Goal: Task Accomplishment & Management: Manage account settings

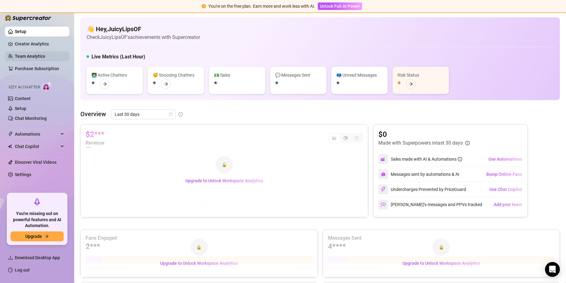
click at [42, 55] on link "Team Analytics" at bounding box center [30, 56] width 30 height 5
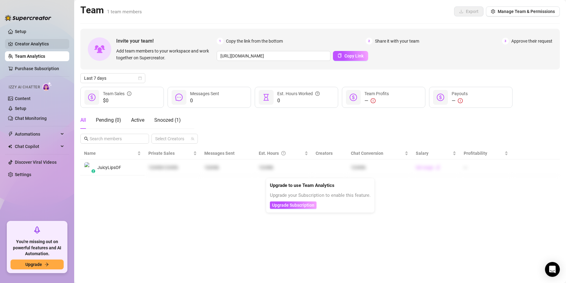
click at [31, 45] on link "Creator Analytics" at bounding box center [39, 44] width 49 height 10
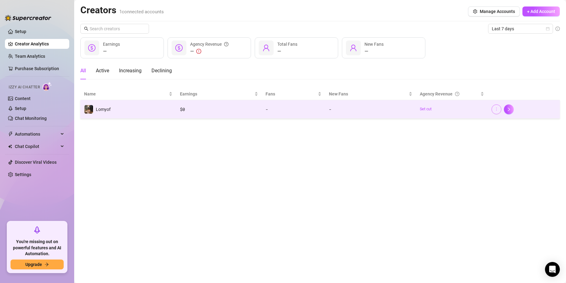
click at [496, 110] on icon "more" at bounding box center [497, 109] width 4 height 4
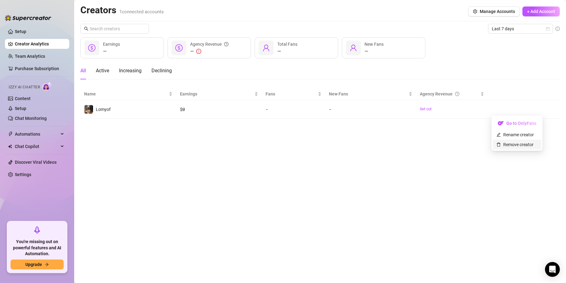
click at [517, 145] on link "Remove creator" at bounding box center [515, 144] width 37 height 5
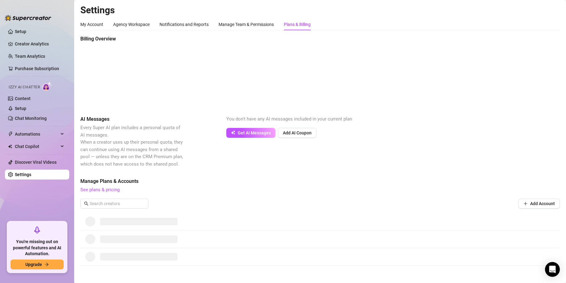
scroll to position [9, 0]
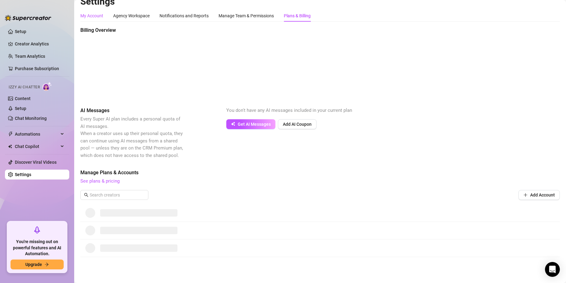
click at [91, 17] on div "My Account" at bounding box center [91, 15] width 23 height 7
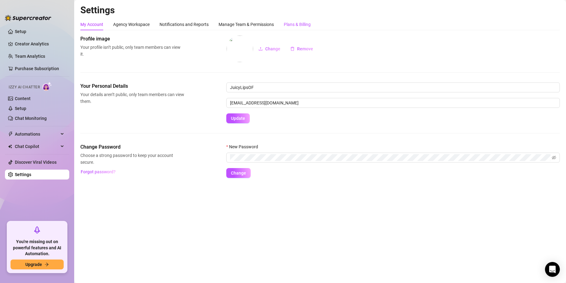
click at [302, 27] on div "Plans & Billing" at bounding box center [297, 24] width 27 height 7
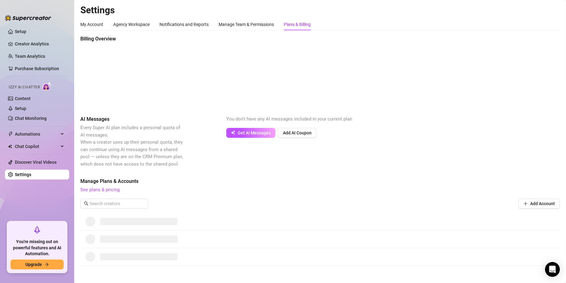
click at [436, 68] on div "Billing Overview" at bounding box center [320, 70] width 480 height 71
click at [45, 58] on link "Team Analytics" at bounding box center [30, 56] width 30 height 5
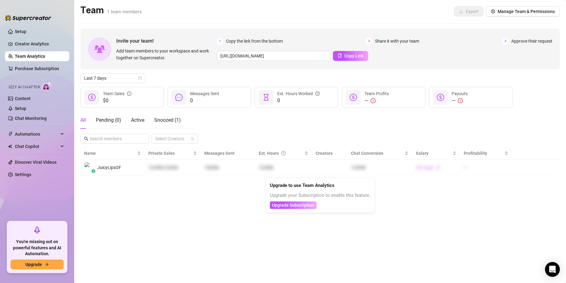
click at [24, 54] on link "Team Analytics" at bounding box center [30, 56] width 30 height 5
click at [24, 47] on link "Creator Analytics" at bounding box center [39, 44] width 49 height 10
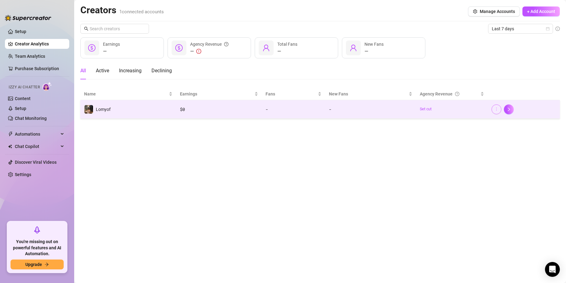
click at [497, 109] on icon "more" at bounding box center [497, 109] width 4 height 4
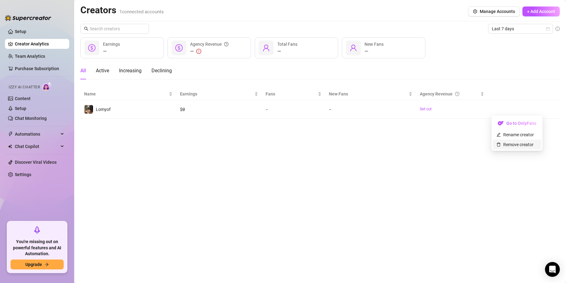
click at [516, 143] on link "Remove creator" at bounding box center [515, 144] width 37 height 5
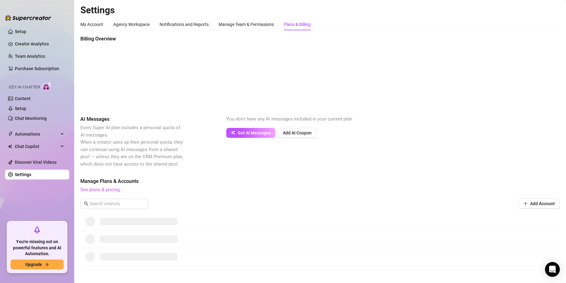
scroll to position [9, 0]
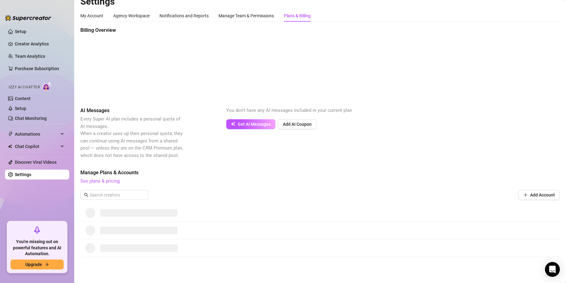
click at [171, 219] on div at bounding box center [320, 213] width 480 height 18
click at [171, 218] on div at bounding box center [320, 213] width 480 height 18
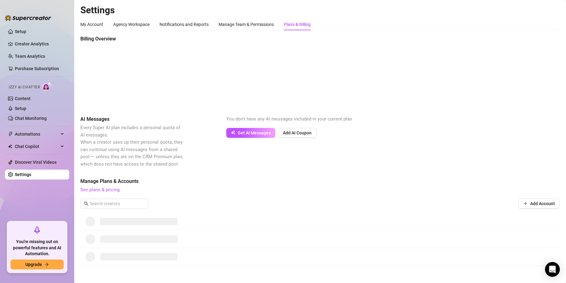
click at [535, 194] on div "Manage Plans & Accounts See plans & pricing Add Account" at bounding box center [320, 195] width 480 height 35
click at [535, 204] on span "Add Account" at bounding box center [542, 203] width 25 height 5
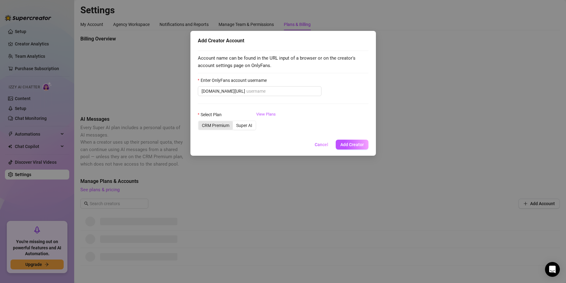
click at [215, 126] on div "CRM Premium" at bounding box center [216, 125] width 34 height 9
click at [200, 122] on input "CRM Premium" at bounding box center [200, 122] width 0 height 0
click at [327, 145] on span "Cancel" at bounding box center [322, 144] width 14 height 5
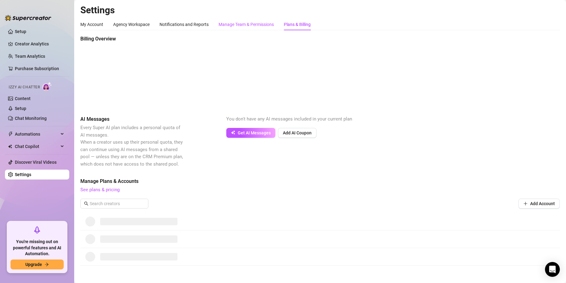
click at [235, 25] on div "Manage Team & Permissions" at bounding box center [246, 24] width 55 height 7
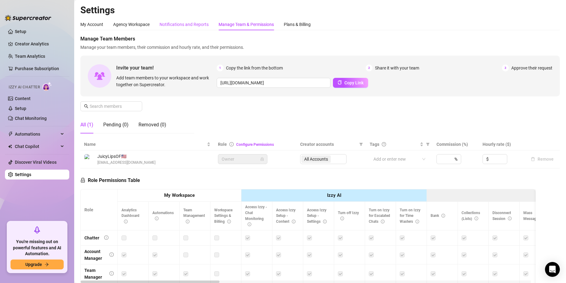
click at [196, 22] on div "Notifications and Reports" at bounding box center [184, 24] width 49 height 7
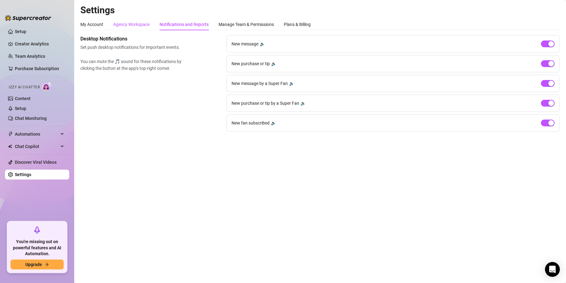
click at [140, 23] on div "Agency Workspace" at bounding box center [131, 24] width 36 height 7
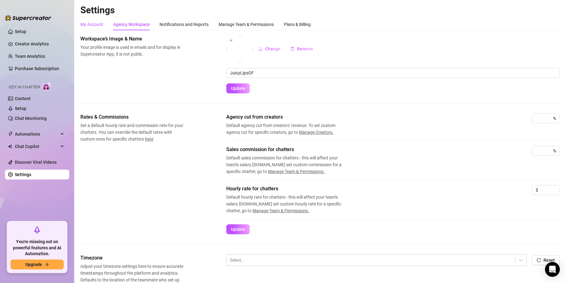
click at [100, 25] on div "My Account" at bounding box center [91, 24] width 23 height 7
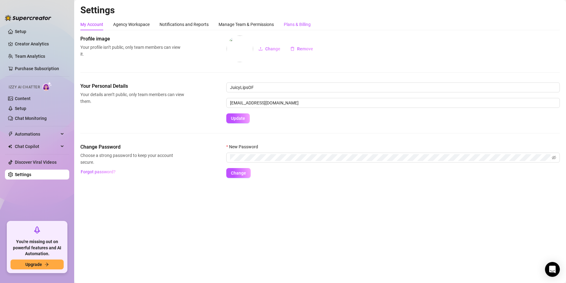
click at [294, 28] on div "Plans & Billing" at bounding box center [297, 24] width 27 height 7
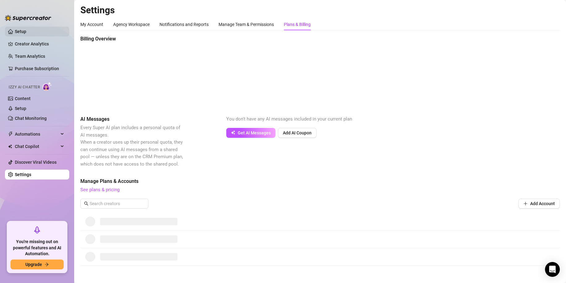
click at [26, 33] on link "Setup" at bounding box center [20, 31] width 11 height 5
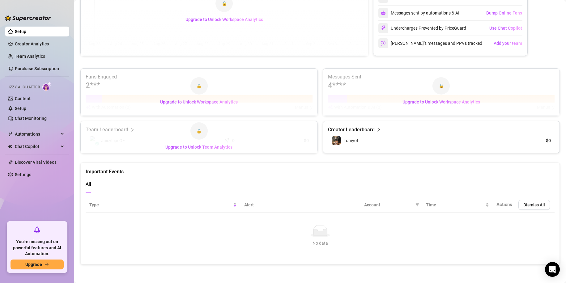
scroll to position [118, 0]
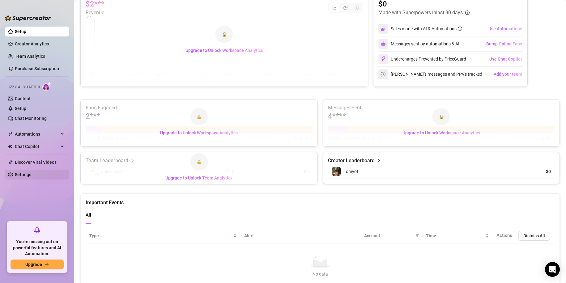
click at [28, 174] on link "Settings" at bounding box center [23, 174] width 16 height 5
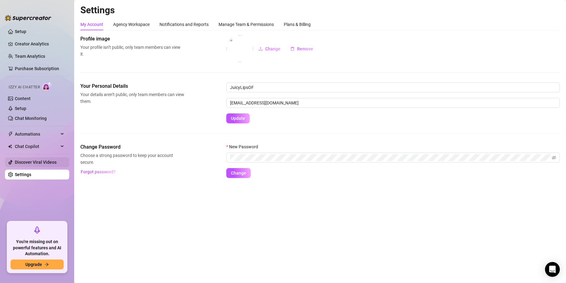
click at [29, 165] on link "Discover Viral Videos" at bounding box center [36, 162] width 42 height 5
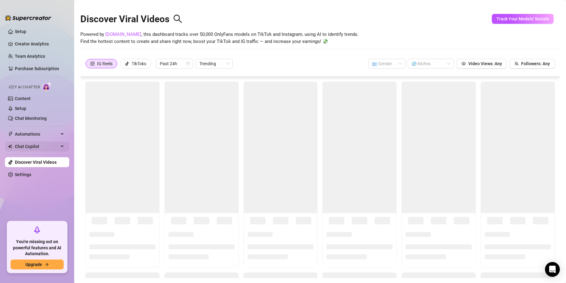
click at [29, 146] on span "Chat Copilot" at bounding box center [37, 147] width 44 height 10
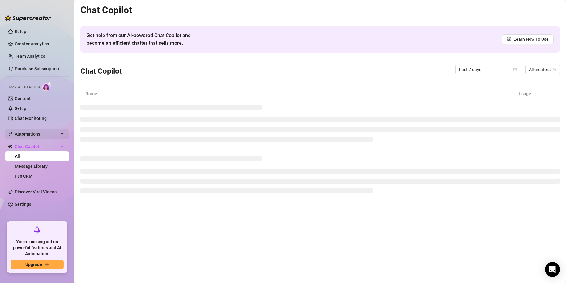
click at [30, 134] on span "Automations" at bounding box center [37, 134] width 44 height 10
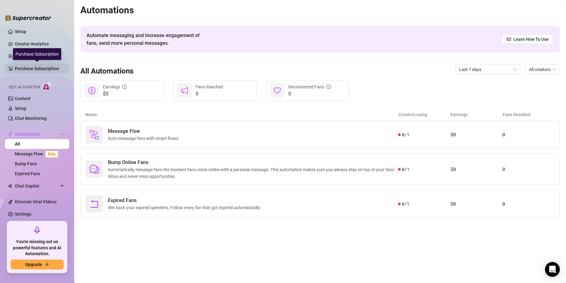
click at [16, 65] on link "Purchase Subscription" at bounding box center [39, 69] width 49 height 10
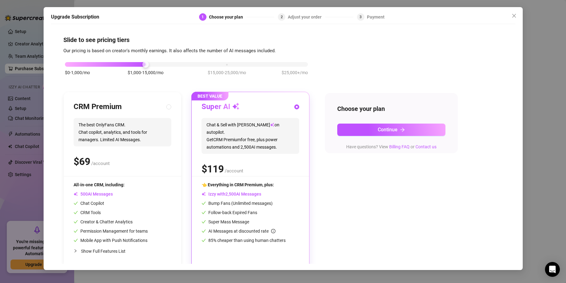
click at [16, 54] on div "Upgrade Subscription 1 Choose your plan 2 Adjust your order 3 Payment Slide to …" at bounding box center [283, 141] width 566 height 283
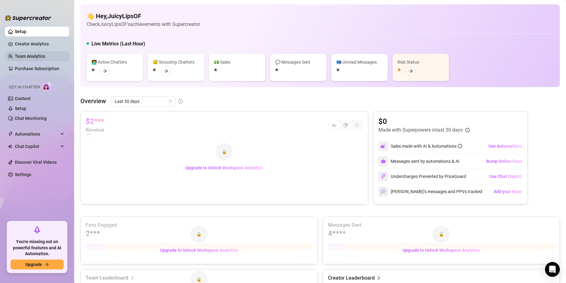
click at [26, 55] on link "Team Analytics" at bounding box center [30, 56] width 30 height 5
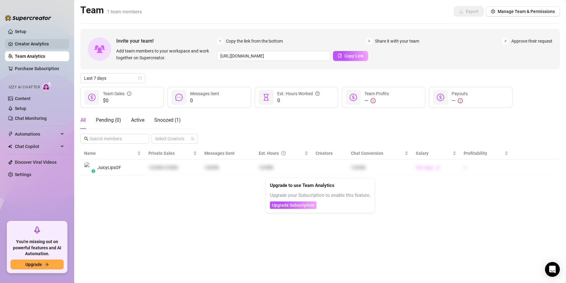
click at [30, 45] on link "Creator Analytics" at bounding box center [39, 44] width 49 height 10
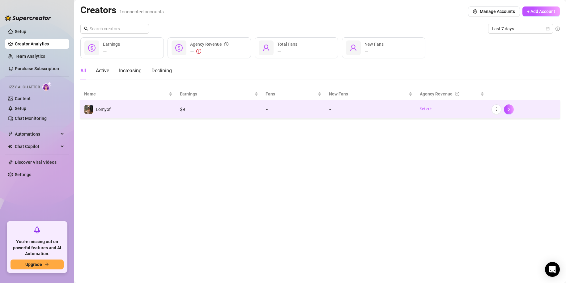
click at [183, 117] on td "$ 0" at bounding box center [219, 109] width 86 height 19
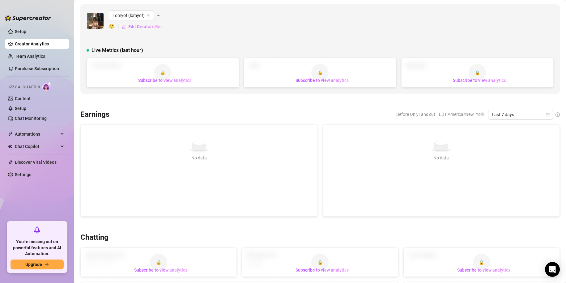
click at [158, 16] on icon "ellipsis" at bounding box center [158, 15] width 4 height 4
click at [195, 49] on span "Remove creator" at bounding box center [184, 48] width 33 height 6
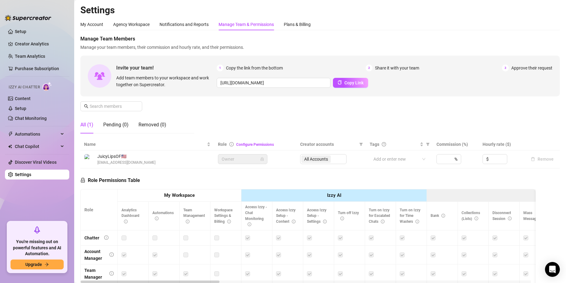
scroll to position [92, 0]
click at [18, 33] on link "Setup" at bounding box center [20, 31] width 11 height 5
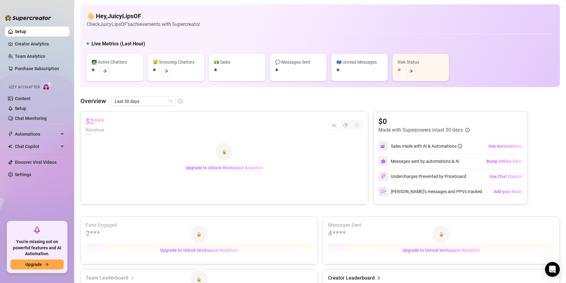
scroll to position [148, 0]
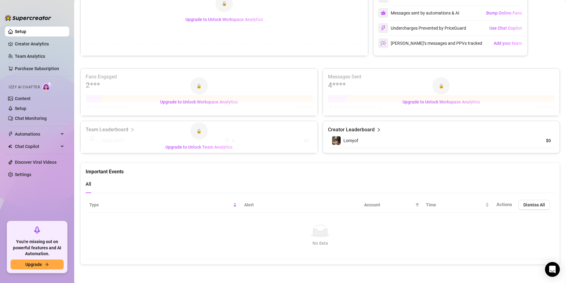
click at [348, 139] on span "Lomyof" at bounding box center [351, 140] width 15 height 5
click at [349, 130] on div "Lomyof (@lomyof)" at bounding box center [342, 127] width 41 height 12
click at [378, 131] on div "Creator Leaderboard" at bounding box center [441, 129] width 227 height 7
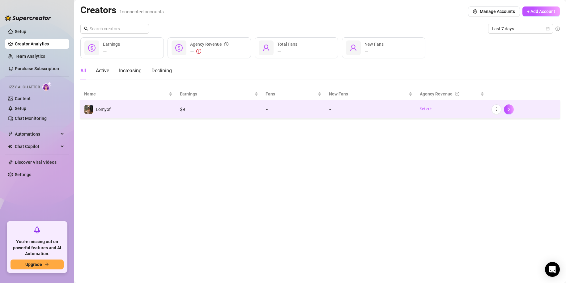
click at [139, 111] on td "Lomyof" at bounding box center [128, 109] width 96 height 19
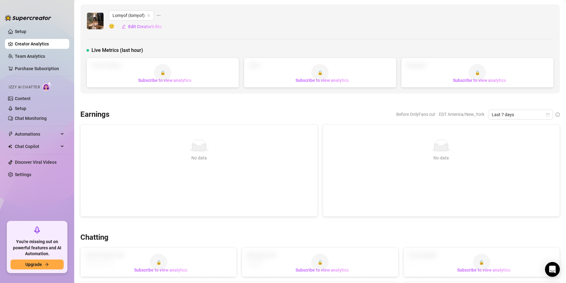
click at [159, 14] on icon "ellipsis" at bounding box center [158, 15] width 4 height 4
click at [186, 48] on span "Remove creator" at bounding box center [184, 48] width 33 height 6
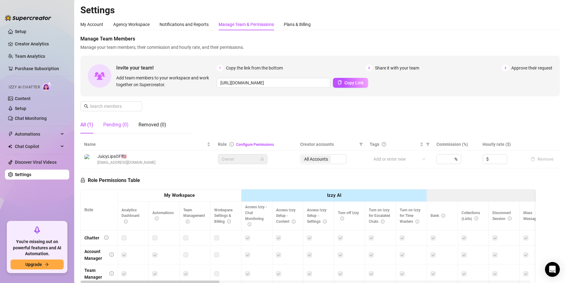
click at [120, 124] on div "Pending (0)" at bounding box center [115, 124] width 25 height 7
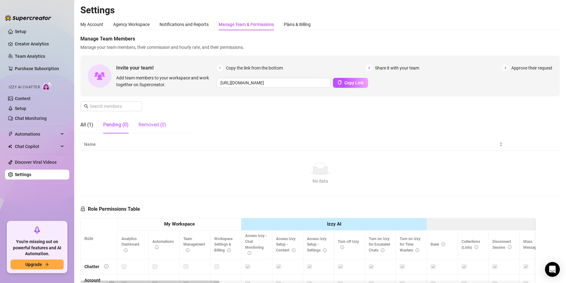
click at [147, 123] on div "Removed (0)" at bounding box center [153, 124] width 28 height 7
click at [93, 123] on div "All (1)" at bounding box center [86, 124] width 13 height 7
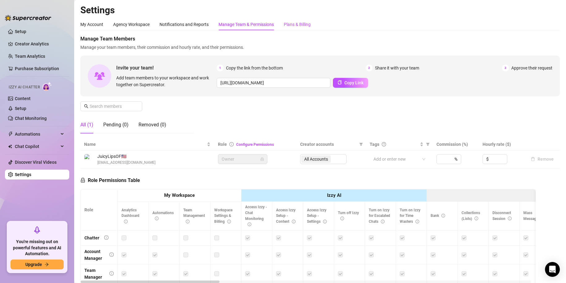
click at [301, 25] on div "Plans & Billing" at bounding box center [297, 24] width 27 height 7
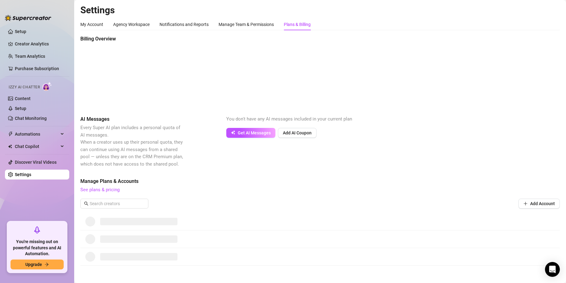
click at [423, 75] on div "Billing Overview" at bounding box center [320, 70] width 480 height 71
click at [26, 34] on link "Setup" at bounding box center [20, 31] width 11 height 5
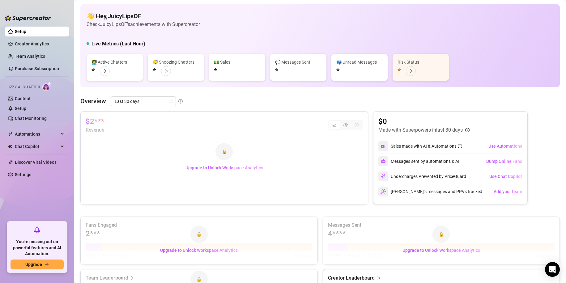
scroll to position [148, 0]
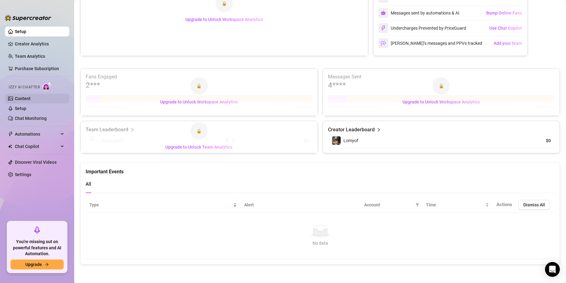
click at [24, 97] on link "Content" at bounding box center [23, 98] width 16 height 5
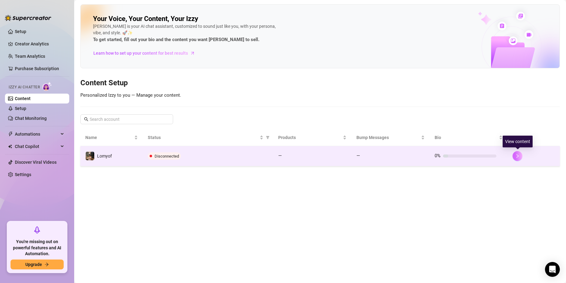
click at [520, 156] on icon "right" at bounding box center [518, 156] width 4 height 4
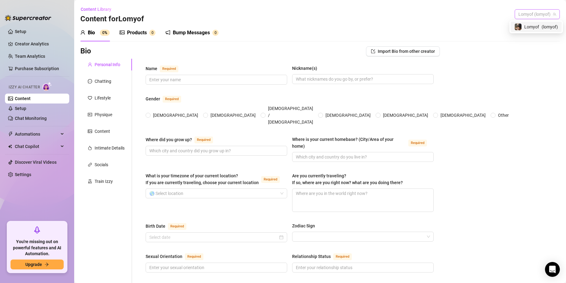
click at [525, 15] on span "Lomyof (lomyof)" at bounding box center [538, 14] width 38 height 9
click at [537, 28] on span "Lomyof" at bounding box center [532, 27] width 15 height 7
click at [91, 10] on span "Content Library" at bounding box center [96, 9] width 31 height 5
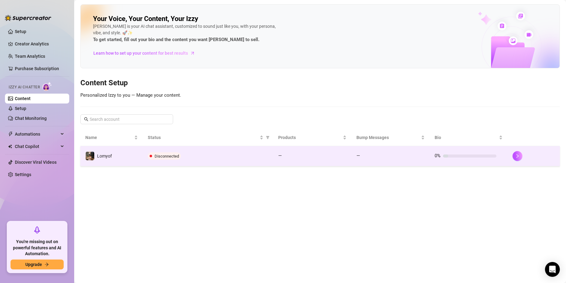
click at [547, 156] on div at bounding box center [534, 156] width 42 height 10
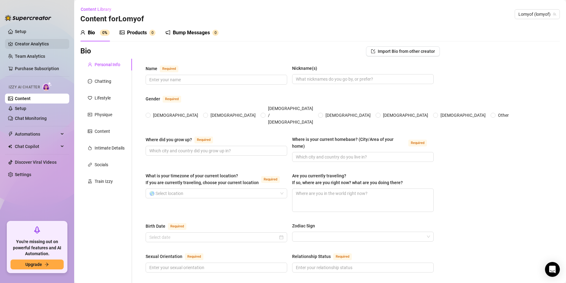
click at [24, 43] on link "Creator Analytics" at bounding box center [39, 44] width 49 height 10
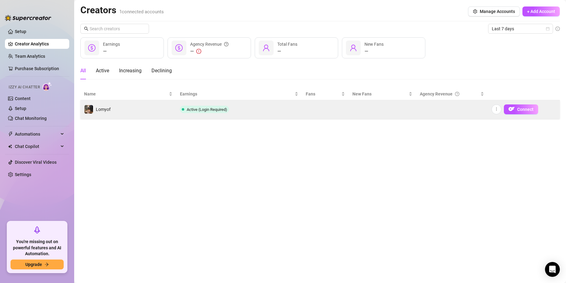
click at [490, 109] on td "Connect" at bounding box center [524, 109] width 72 height 19
click at [496, 110] on icon "more" at bounding box center [497, 109] width 4 height 4
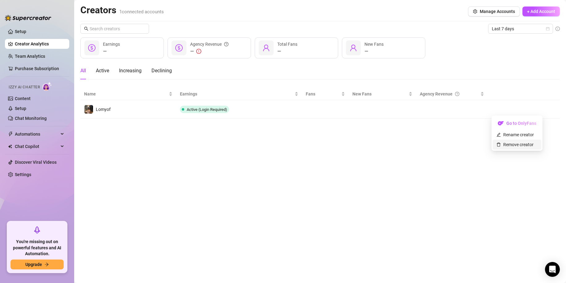
click at [518, 145] on link "Remove creator" at bounding box center [515, 144] width 37 height 5
